Goal: Transaction & Acquisition: Purchase product/service

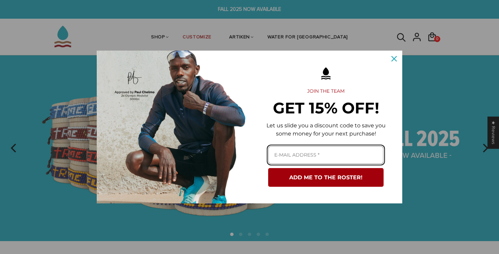
click at [328, 154] on input "Email field" at bounding box center [325, 155] width 115 height 18
type input "h"
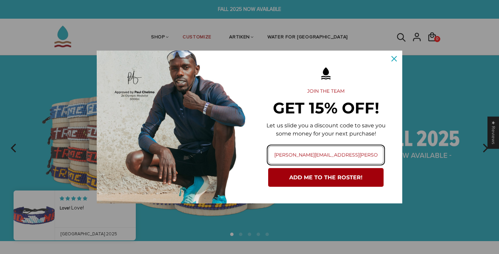
type input "harry.cp3.witt@gmail.com"
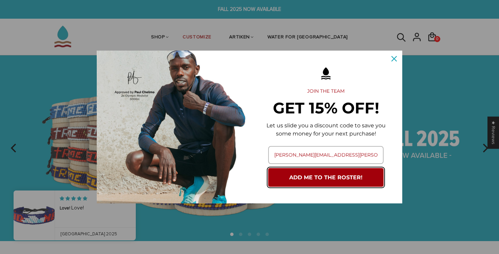
click at [318, 176] on button "ADD ME TO THE ROSTER!" at bounding box center [325, 177] width 115 height 19
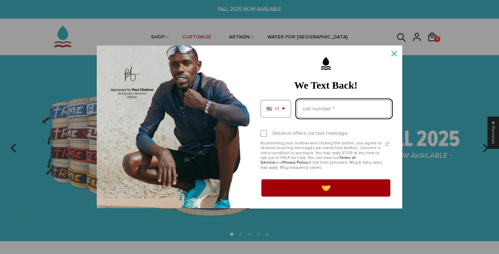
click at [328, 108] on input "Phone number field" at bounding box center [344, 109] width 95 height 18
type input "4"
type input "3044195043"
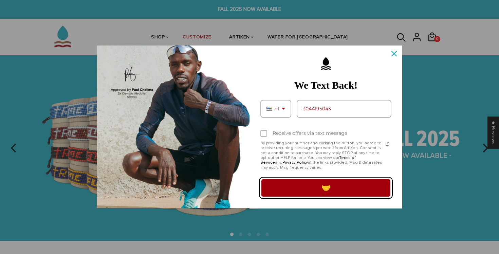
click at [289, 194] on button "🤝" at bounding box center [326, 187] width 131 height 19
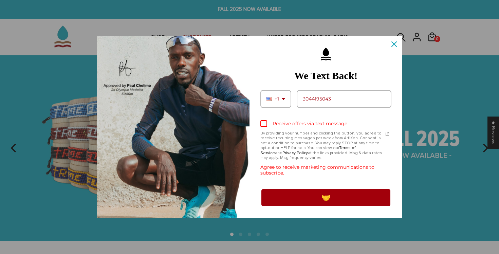
click at [264, 121] on div "Marketing offer form" at bounding box center [264, 123] width 7 height 7
click at [264, 122] on input "Receive offers via text message" at bounding box center [263, 124] width 4 height 4
checkbox input "true"
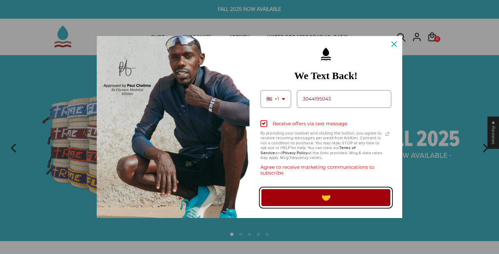
click at [297, 206] on button "🤝" at bounding box center [326, 197] width 131 height 19
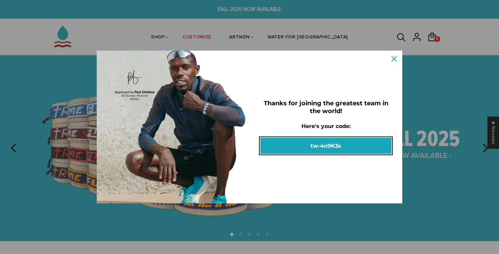
click at [364, 147] on button "tw-4n9K3s" at bounding box center [326, 146] width 131 height 16
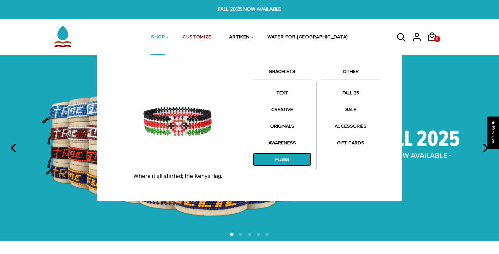
click at [285, 156] on link "FLAGS" at bounding box center [282, 159] width 58 height 13
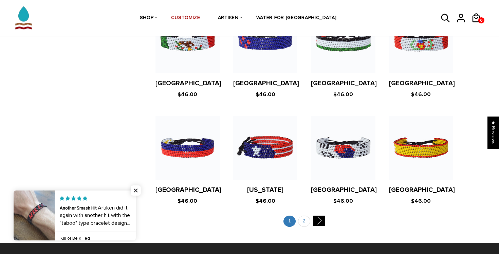
scroll to position [1277, 0]
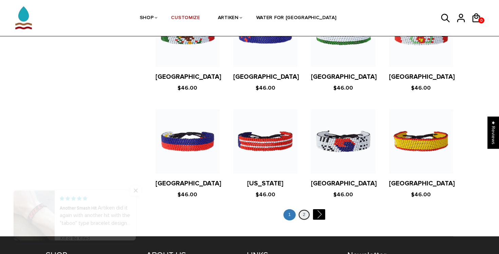
click at [305, 209] on link "2" at bounding box center [304, 214] width 12 height 11
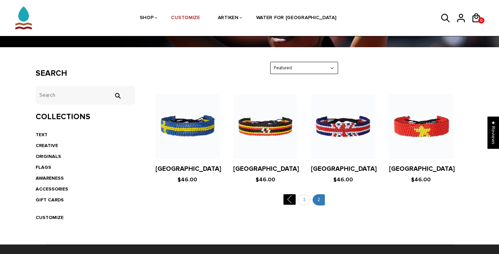
scroll to position [94, 0]
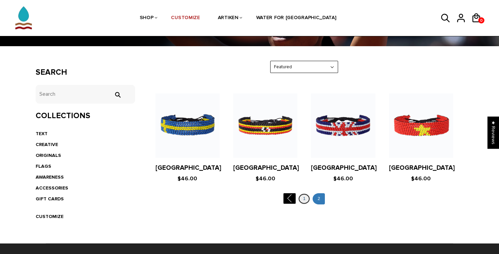
click at [303, 202] on link "1" at bounding box center [304, 198] width 12 height 11
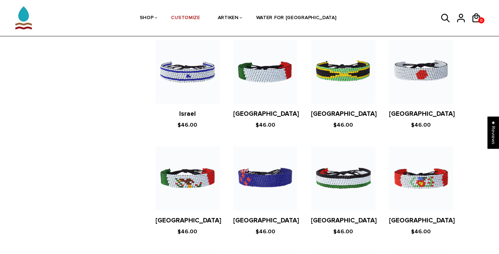
scroll to position [1131, 0]
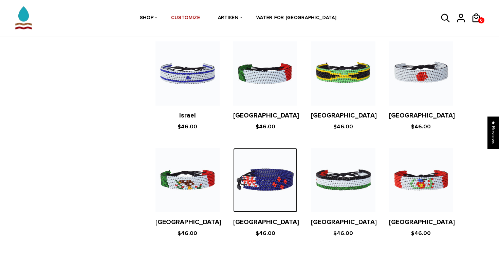
click at [278, 175] on img at bounding box center [265, 180] width 64 height 64
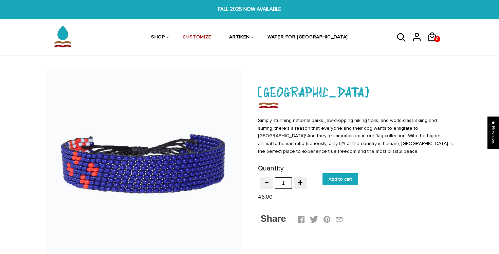
click at [343, 178] on input "Add to cart" at bounding box center [341, 179] width 36 height 12
type input "Add to cart"
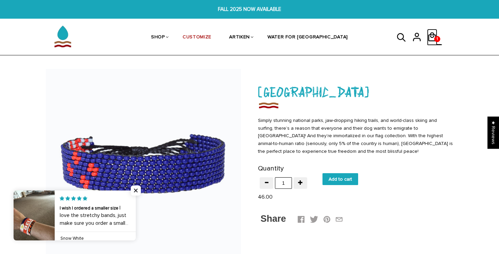
click at [431, 41] on icon at bounding box center [432, 37] width 8 height 9
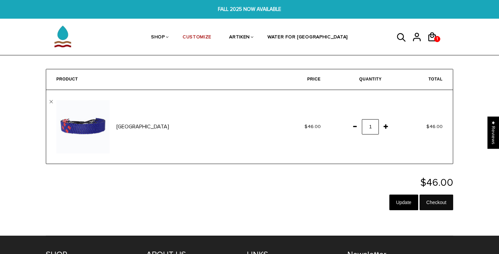
click at [437, 201] on input "Checkout" at bounding box center [437, 203] width 34 height 16
click at [441, 203] on input "Checkout" at bounding box center [437, 203] width 34 height 16
click at [438, 201] on input "Checkout" at bounding box center [437, 203] width 34 height 16
